Goal: Information Seeking & Learning: Learn about a topic

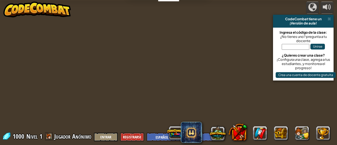
select select "es-419"
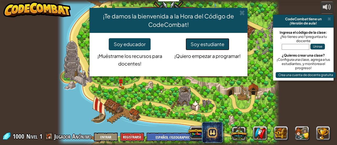
click at [211, 43] on button "Soy estudiante" at bounding box center [207, 44] width 44 height 12
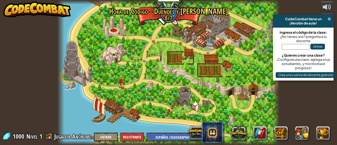
click at [330, 19] on span at bounding box center [328, 19] width 3 height 4
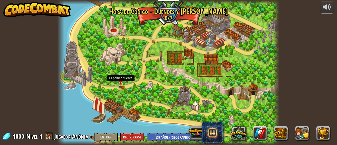
click at [120, 83] on img at bounding box center [120, 79] width 5 height 11
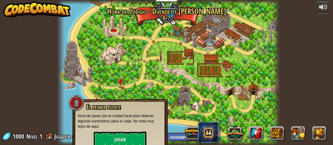
scroll to position [7, 0]
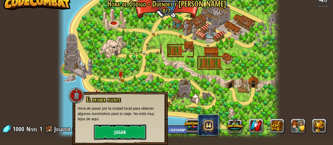
click at [120, 133] on button "Jugar" at bounding box center [120, 132] width 53 height 16
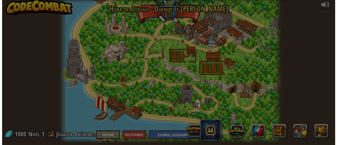
scroll to position [0, 0]
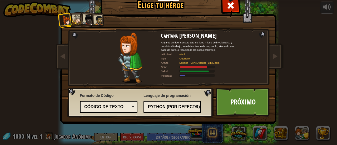
click at [129, 106] on div "Código de texto" at bounding box center [108, 107] width 51 height 8
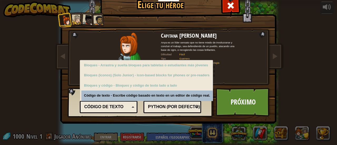
click at [129, 106] on div "Código de texto" at bounding box center [108, 107] width 51 height 8
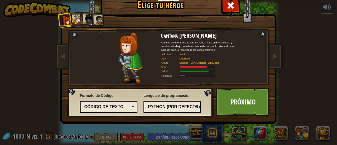
click at [193, 104] on div "Python (por Defecto)" at bounding box center [170, 107] width 45 height 6
click at [202, 104] on div "Formato de Código Código de texto Bloques y código Bloques Bloques (iconos) (So…" at bounding box center [140, 102] width 142 height 27
click at [234, 100] on link "Próximo" at bounding box center [242, 102] width 55 height 29
